Goal: Task Accomplishment & Management: Use online tool/utility

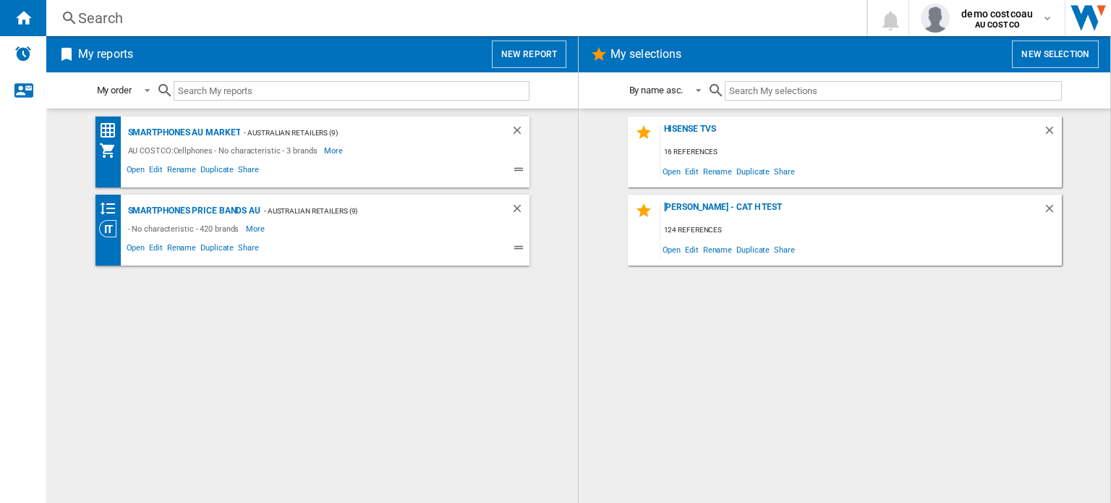
click at [548, 51] on button "New report" at bounding box center [529, 54] width 75 height 27
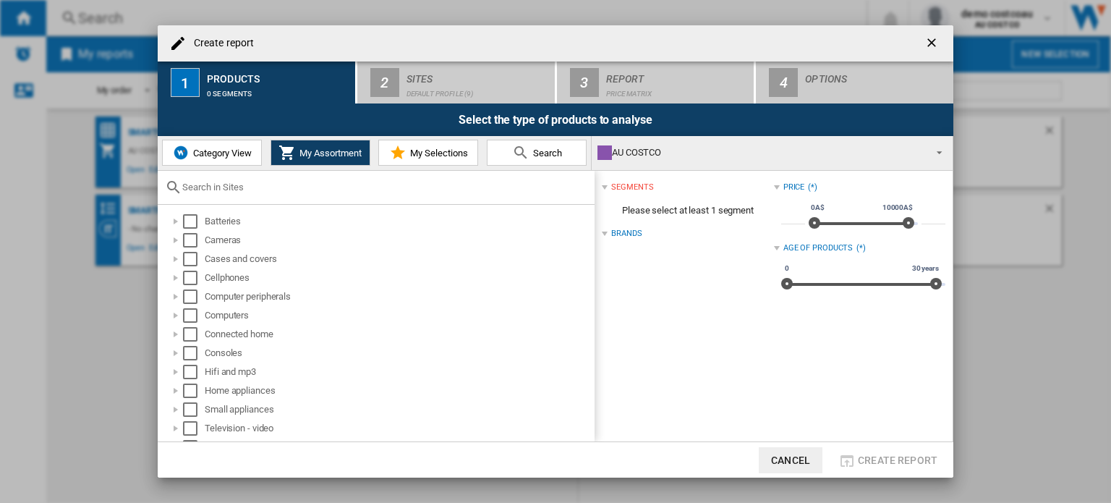
click at [765, 155] on div "AU COSTCO" at bounding box center [761, 153] width 326 height 20
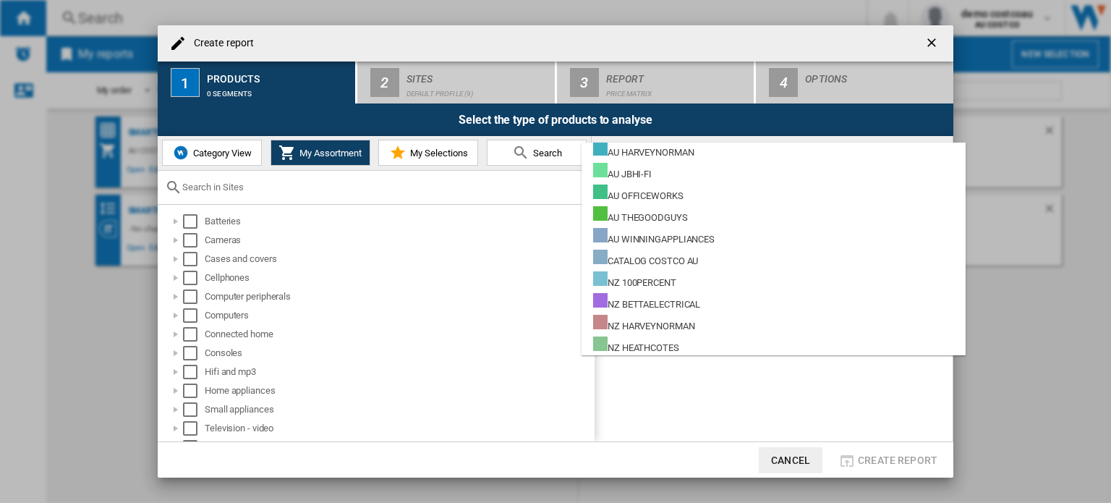
scroll to position [145, 0]
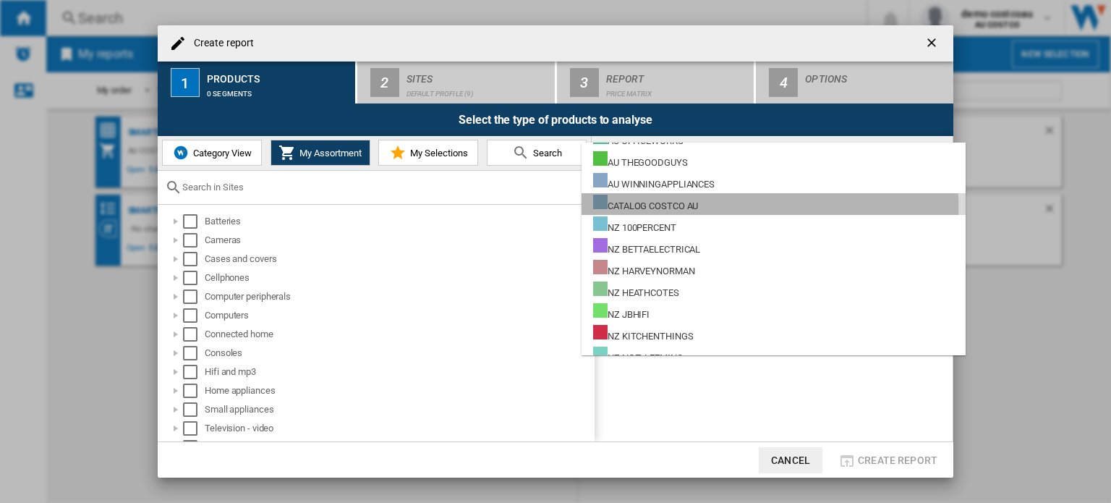
click at [738, 208] on md-option "CATALOG COSTCO AU" at bounding box center [774, 204] width 384 height 22
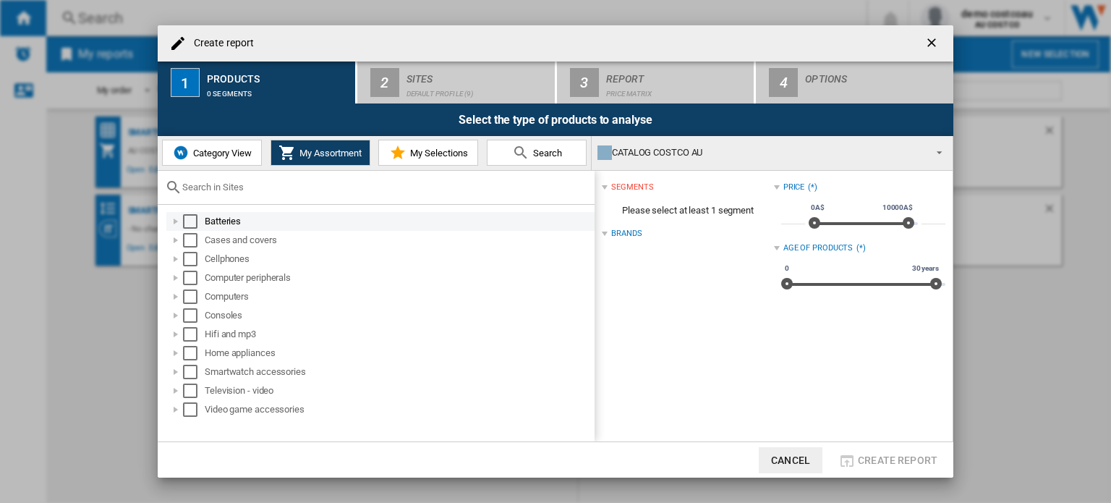
click at [194, 222] on div "Select" at bounding box center [190, 221] width 14 height 14
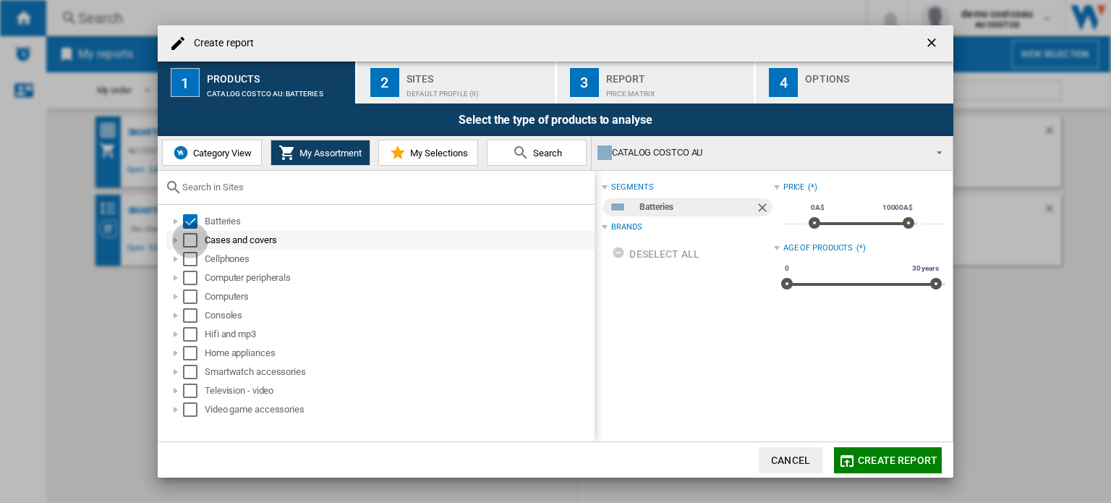
click at [190, 242] on div "Select" at bounding box center [190, 240] width 14 height 14
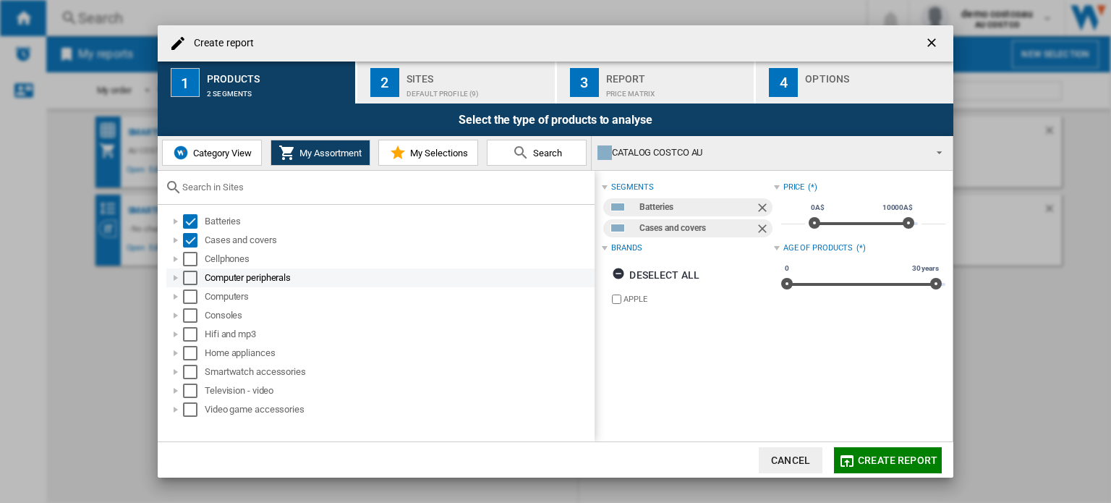
drag, startPoint x: 188, startPoint y: 258, endPoint x: 188, endPoint y: 273, distance: 14.5
click at [188, 266] on div "Select" at bounding box center [190, 259] width 14 height 14
click at [188, 287] on div "Computers" at bounding box center [380, 296] width 428 height 19
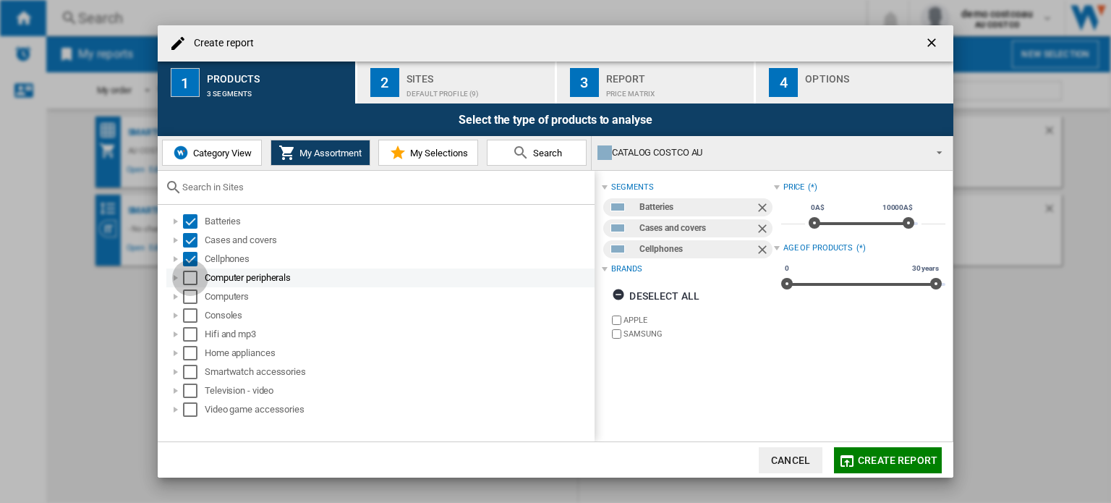
click at [190, 283] on div "Select" at bounding box center [190, 278] width 14 height 14
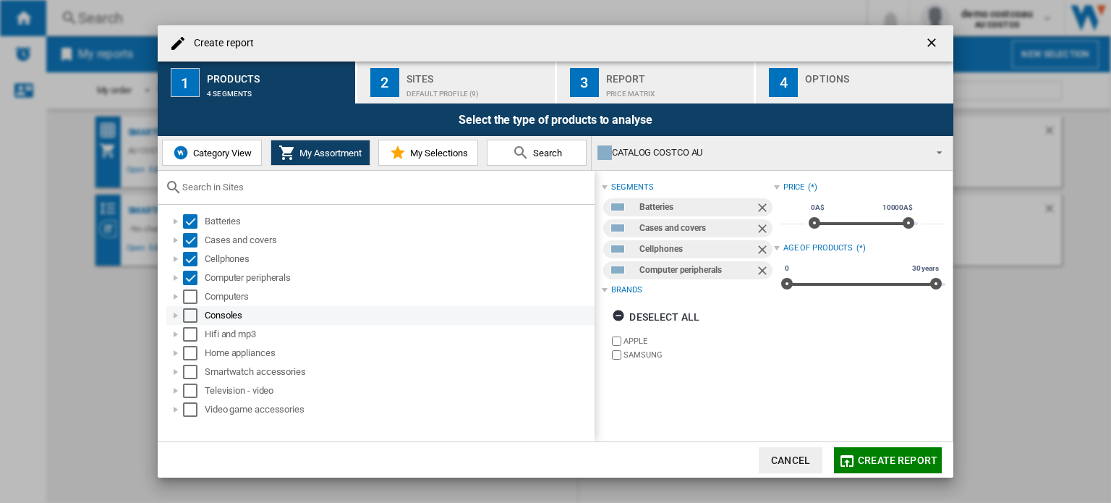
drag, startPoint x: 191, startPoint y: 294, endPoint x: 192, endPoint y: 307, distance: 13.8
click at [191, 297] on div "Select" at bounding box center [190, 296] width 14 height 14
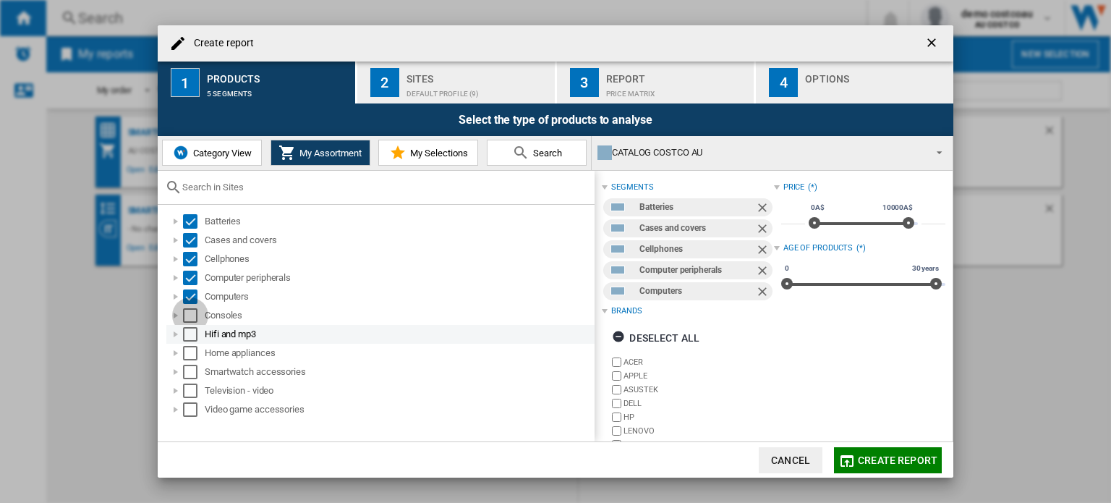
drag, startPoint x: 192, startPoint y: 314, endPoint x: 194, endPoint y: 330, distance: 16.0
click at [194, 318] on div "Select" at bounding box center [190, 315] width 14 height 14
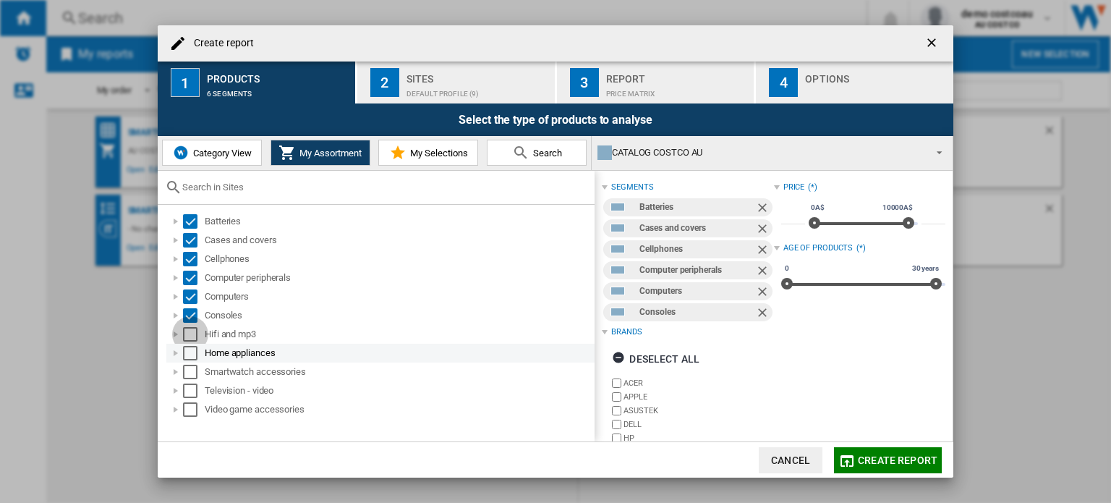
drag, startPoint x: 194, startPoint y: 333, endPoint x: 188, endPoint y: 349, distance: 17.6
click at [192, 341] on div "Hifi and mp3" at bounding box center [380, 334] width 428 height 19
click at [188, 354] on div "Select" at bounding box center [190, 353] width 14 height 14
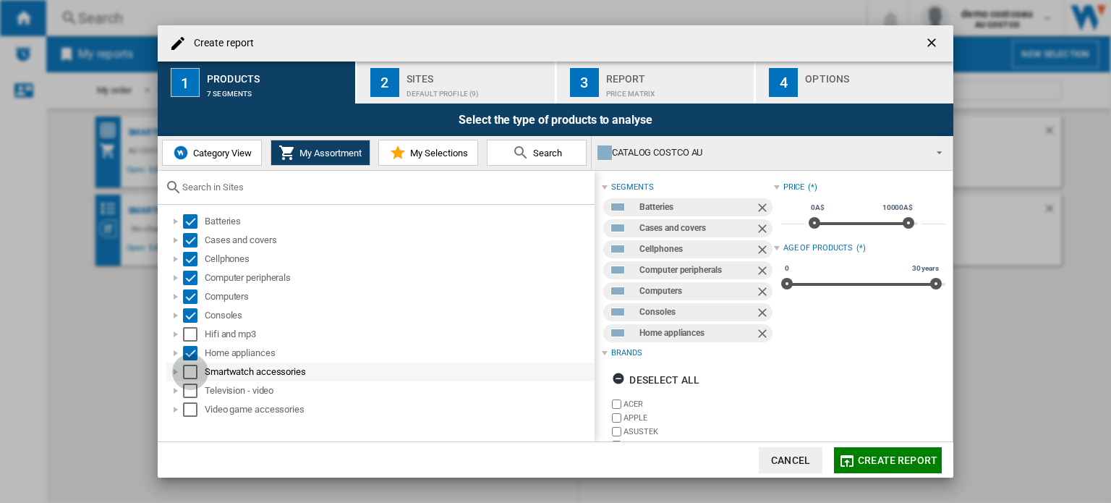
click at [188, 368] on div "Select" at bounding box center [190, 372] width 14 height 14
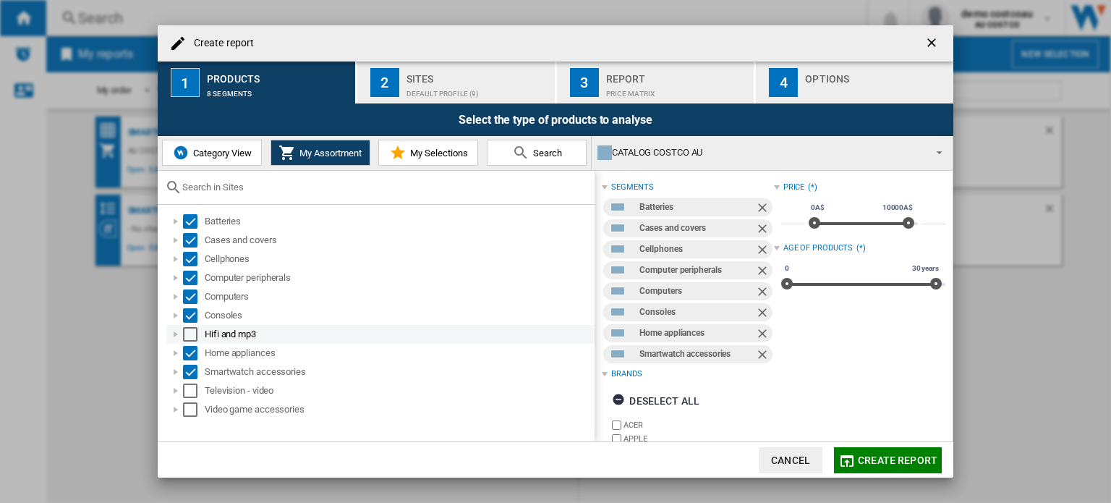
click at [189, 339] on div "Select" at bounding box center [190, 334] width 14 height 14
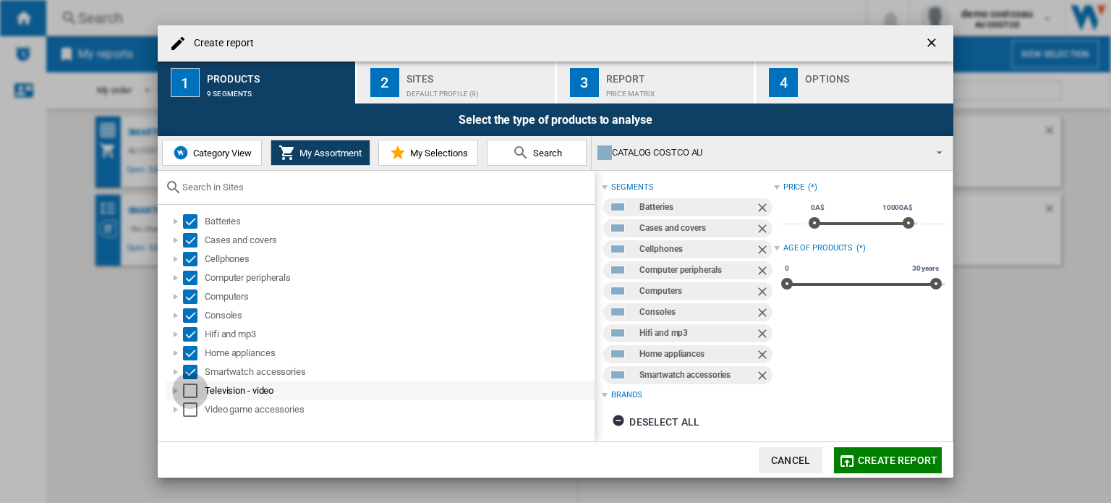
drag, startPoint x: 188, startPoint y: 393, endPoint x: 188, endPoint y: 401, distance: 8.0
click at [188, 394] on div "Select" at bounding box center [190, 390] width 14 height 14
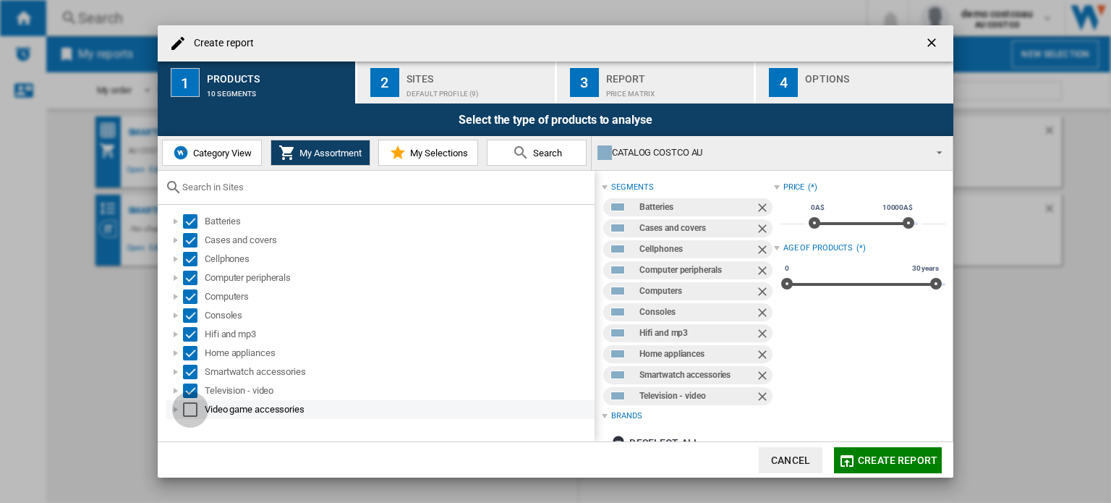
drag, startPoint x: 188, startPoint y: 405, endPoint x: 197, endPoint y: 402, distance: 9.4
click at [188, 406] on div "Select" at bounding box center [190, 409] width 14 height 14
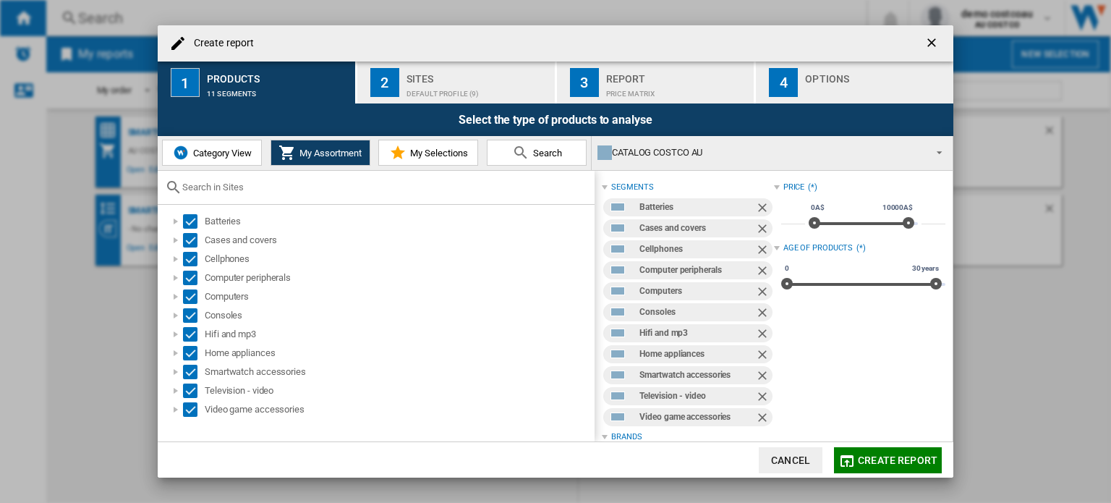
click at [926, 465] on span "Create report" at bounding box center [898, 460] width 80 height 12
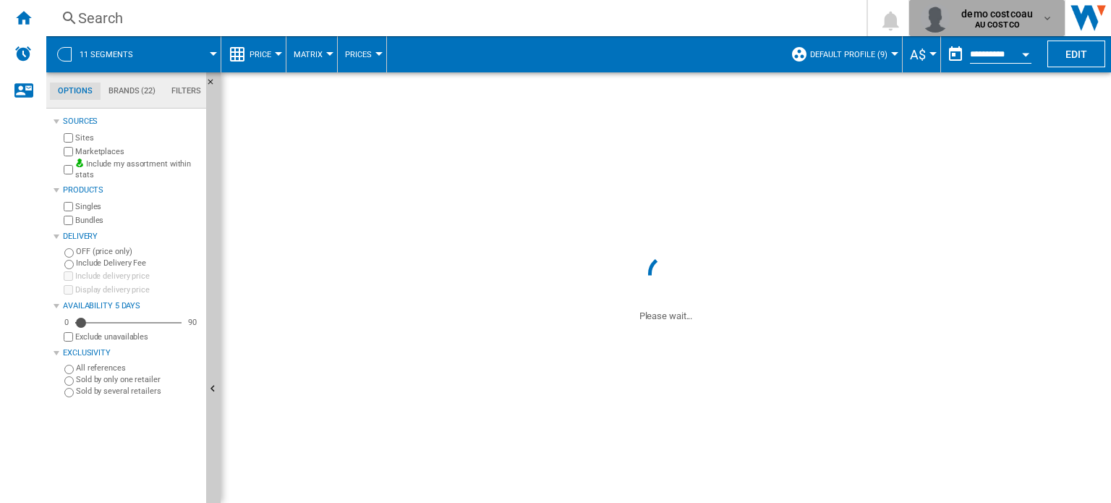
click at [1011, 11] on span "demo costcoau" at bounding box center [998, 14] width 72 height 14
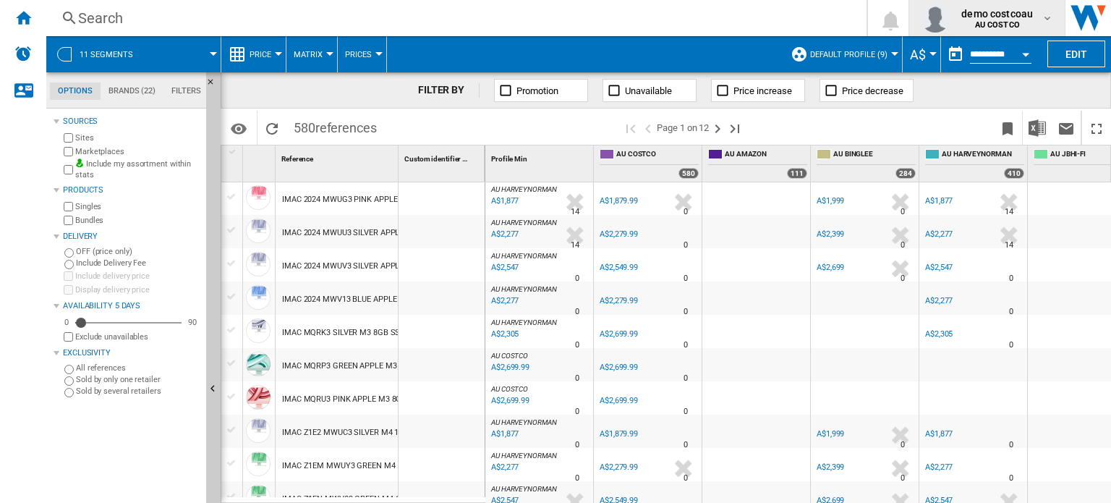
scroll to position [723, 0]
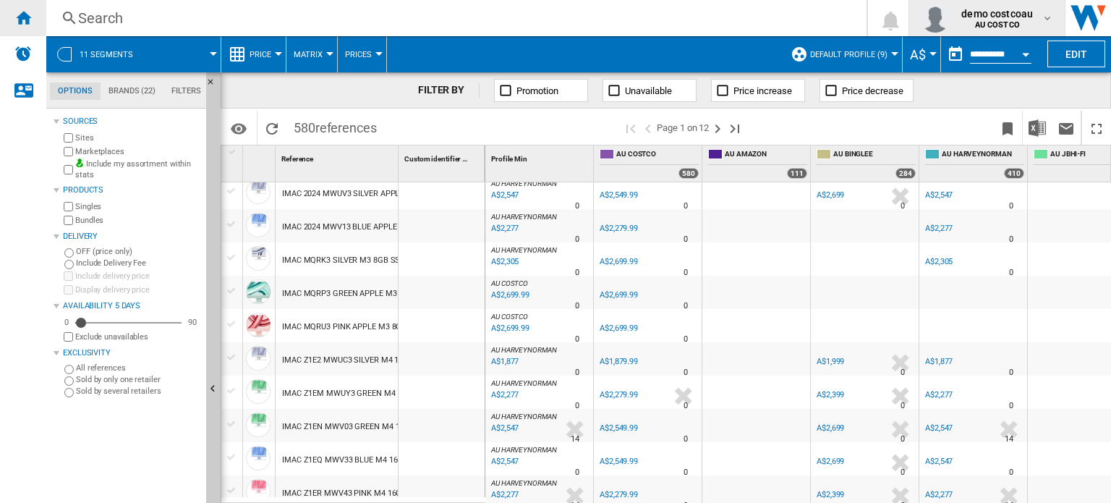
click at [14, 27] on div "Home" at bounding box center [23, 18] width 46 height 36
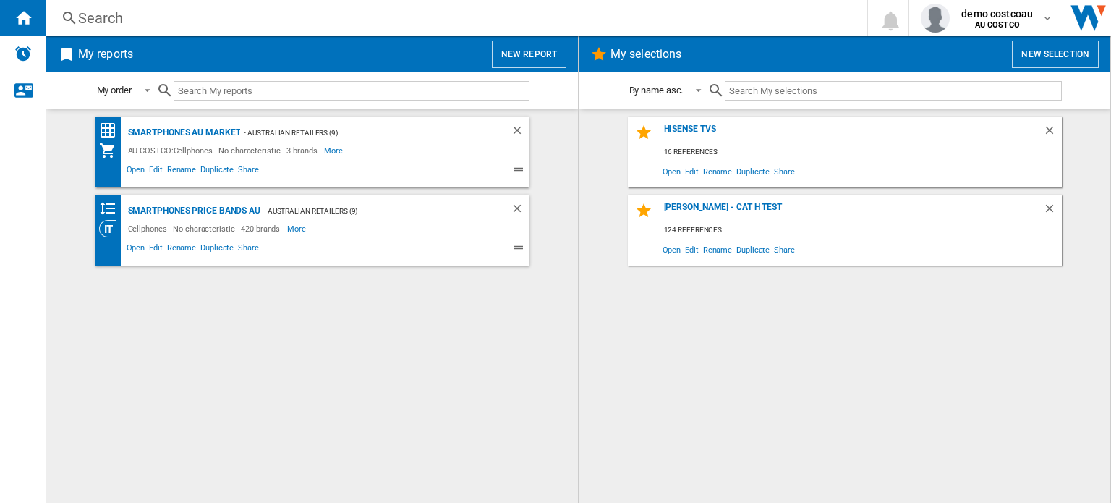
click at [560, 47] on button "New report" at bounding box center [529, 54] width 75 height 27
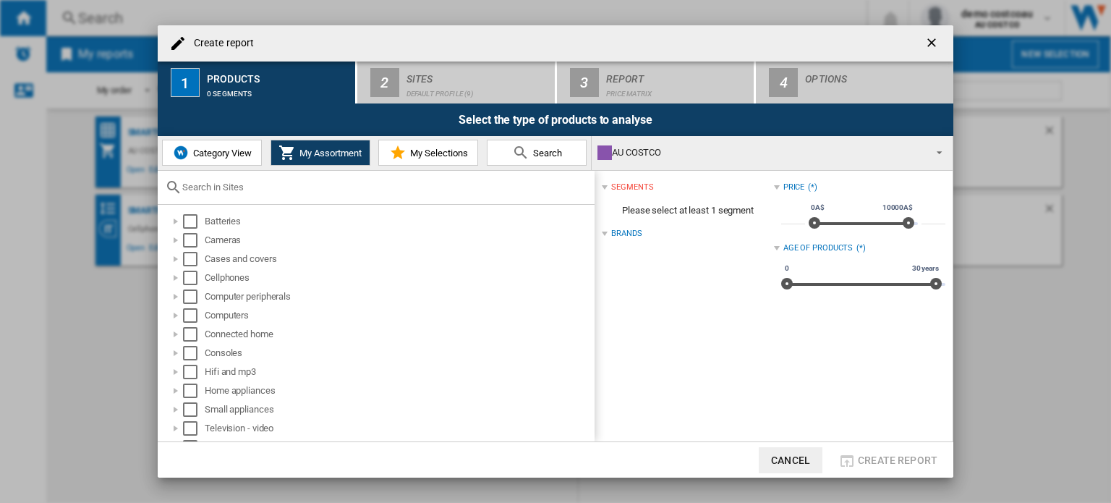
click at [669, 158] on div "AU COSTCO" at bounding box center [761, 153] width 326 height 20
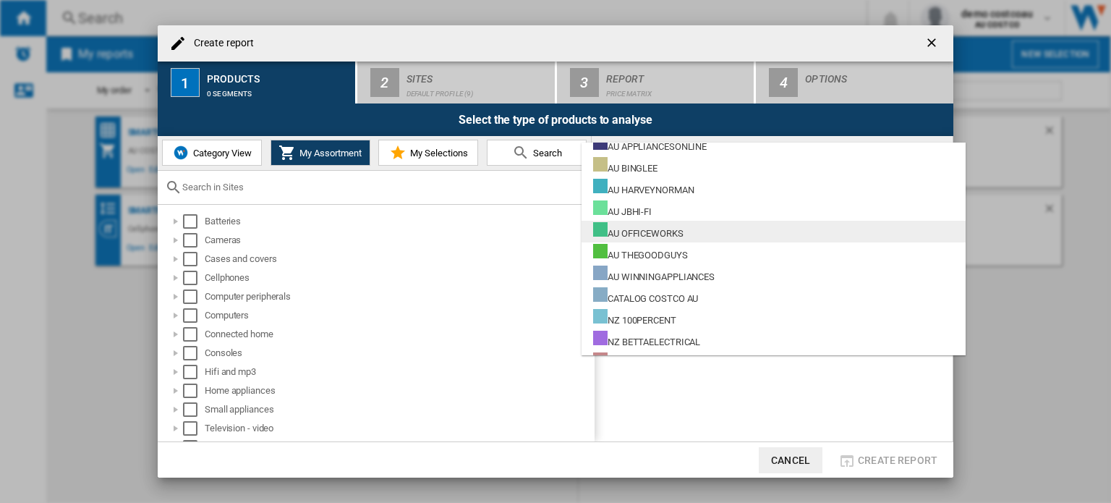
scroll to position [72, 0]
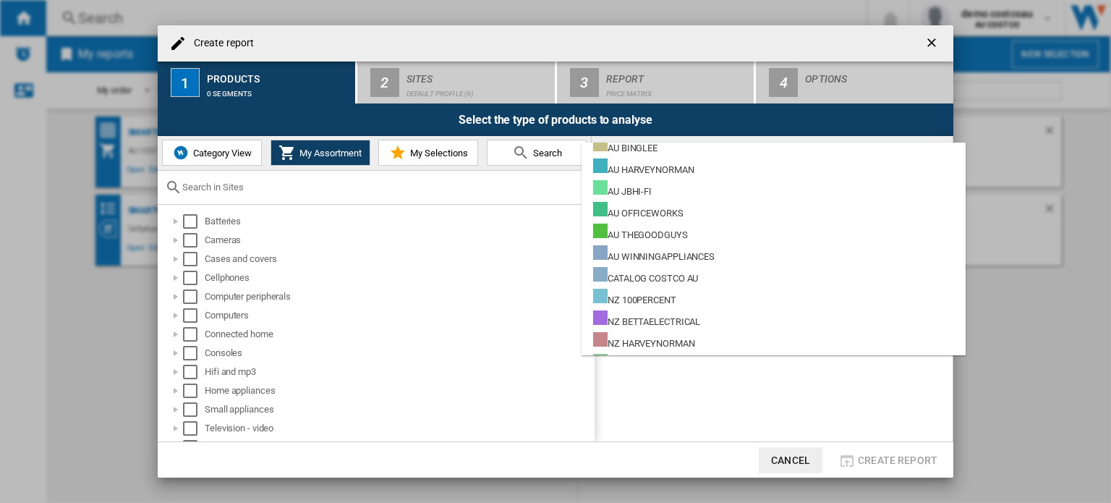
click at [938, 46] on md-backdrop at bounding box center [555, 251] width 1111 height 503
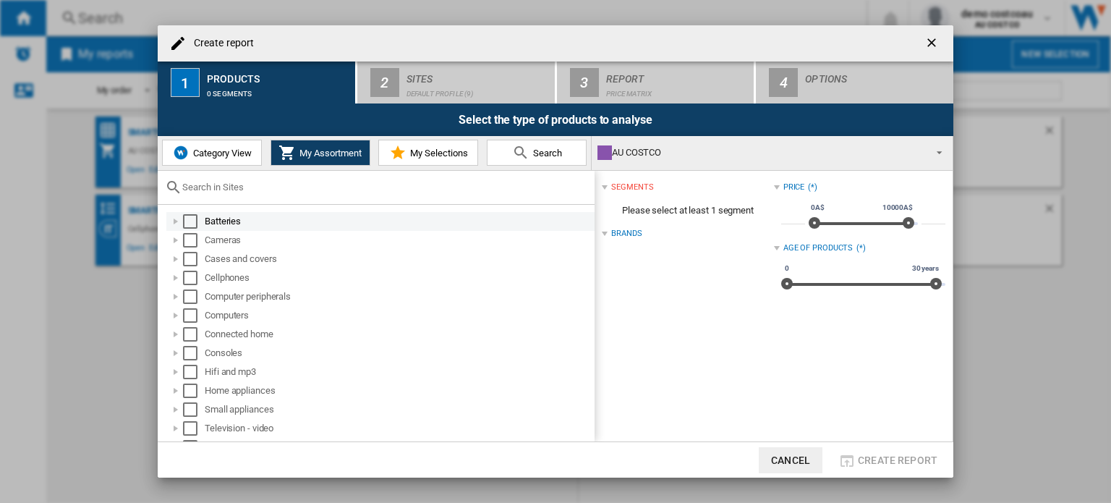
click at [189, 224] on div "Select" at bounding box center [190, 221] width 14 height 14
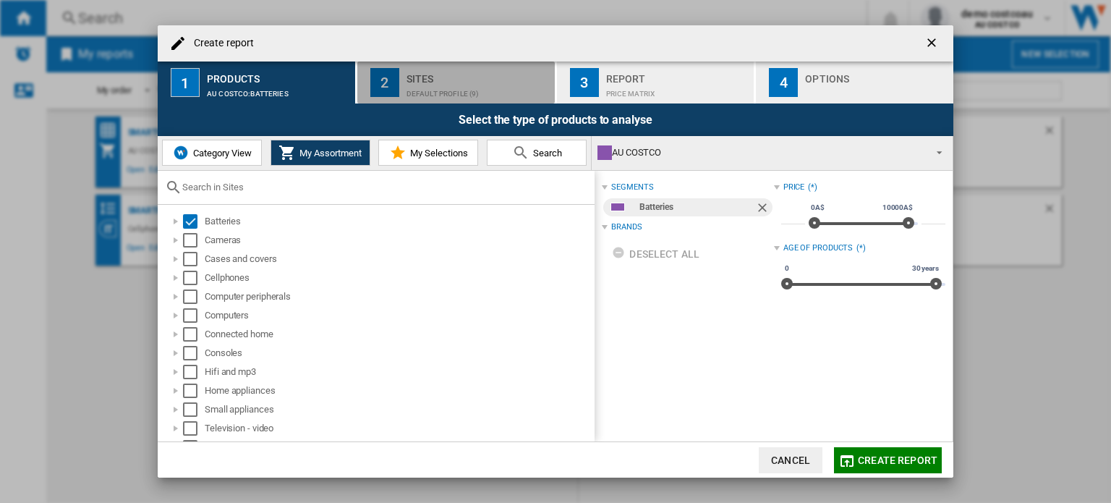
click at [470, 77] on div "Sites" at bounding box center [478, 74] width 143 height 15
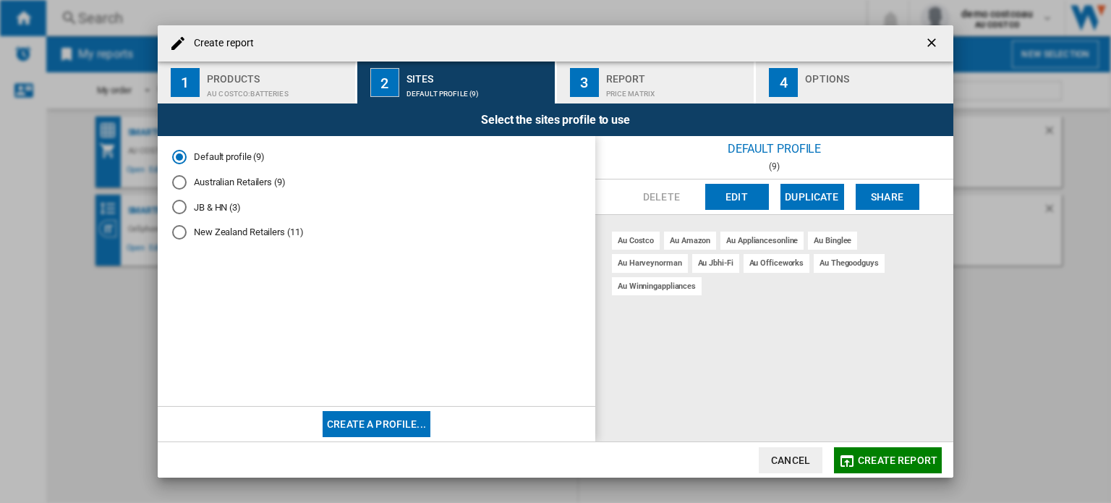
click at [735, 202] on button "Edit" at bounding box center [737, 197] width 64 height 26
